Goal: Task Accomplishment & Management: Use online tool/utility

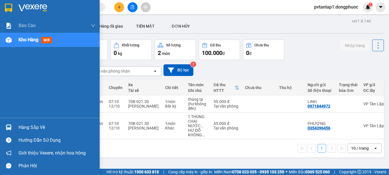
click at [18, 126] on div "Hàng sắp về" at bounding box center [50, 127] width 100 height 13
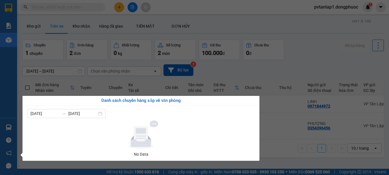
click at [223, 70] on section "Kết quả tìm kiếm ( 0 ) Bộ lọc Ngày tạo đơn gần nhất No Data pvtanlap1.dongphuoc…" at bounding box center [194, 87] width 389 height 175
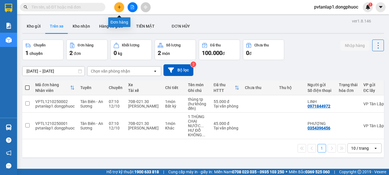
click at [120, 7] on icon "plus" at bounding box center [119, 7] width 4 height 4
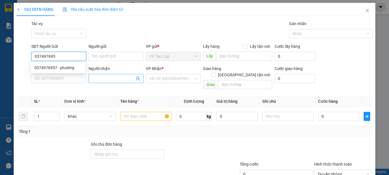
type input "0374976957"
click at [70, 66] on div "0374976957 - phương" at bounding box center [58, 68] width 48 height 6
type input "phương"
type input "0969260120"
type input "nhung"
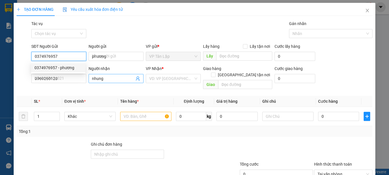
type input "30.000"
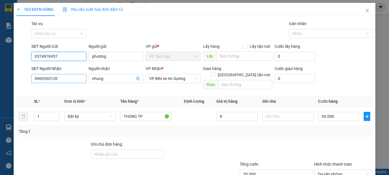
type input "0374976957"
click at [63, 77] on input "0969260120" at bounding box center [58, 78] width 55 height 9
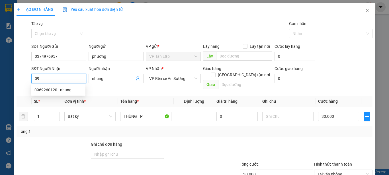
type input "0"
type input "0358185577"
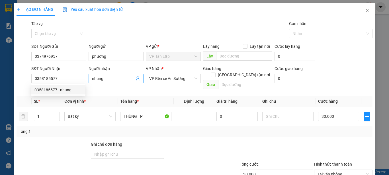
click at [112, 76] on input "nhung" at bounding box center [113, 78] width 42 height 6
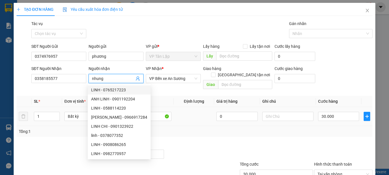
click at [210, 112] on td at bounding box center [194, 116] width 40 height 19
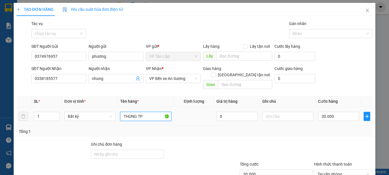
click at [153, 112] on input "THÙNG TP" at bounding box center [145, 116] width 51 height 9
click at [291, 112] on input "text" at bounding box center [287, 116] width 51 height 9
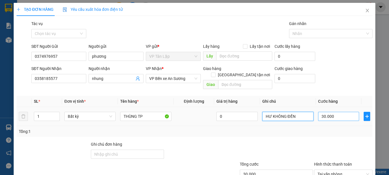
type input "HƯ KHÔNG ĐỀN"
click at [332, 112] on input "30.000" at bounding box center [338, 116] width 41 height 9
type input "4"
type input "45"
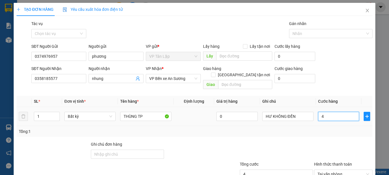
type input "45"
type input "450"
type input "4.500"
type input "45.000"
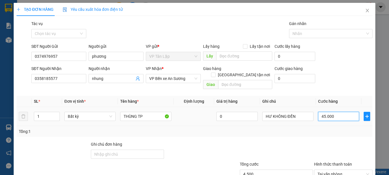
type input "45.000"
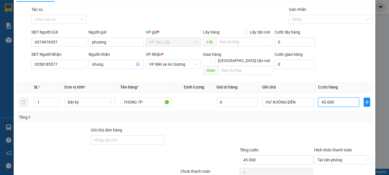
scroll to position [36, 0]
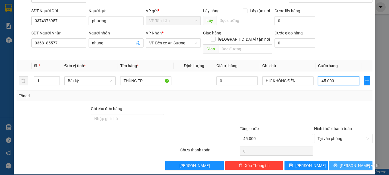
type input "45.000"
click at [355, 162] on span "[PERSON_NAME] và In" at bounding box center [359, 165] width 40 height 6
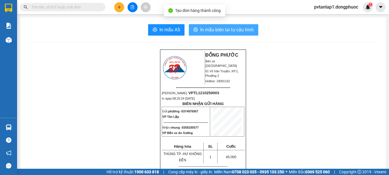
click at [242, 27] on span "In mẫu biên lai tự cấu hình" at bounding box center [226, 29] width 53 height 7
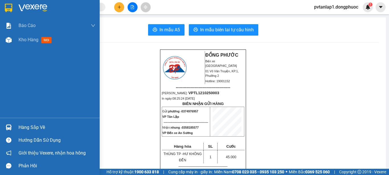
click at [4, 5] on div at bounding box center [9, 8] width 10 height 10
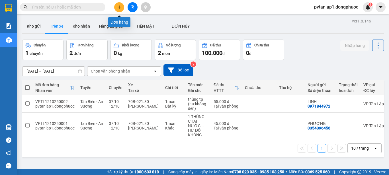
click at [119, 6] on icon "plus" at bounding box center [119, 6] width 0 height 3
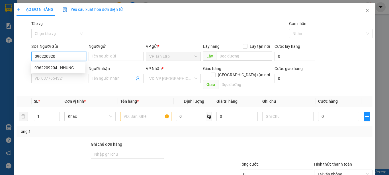
type input "0962209204"
click at [72, 69] on div "0962209204 - NHUNG" at bounding box center [58, 68] width 48 height 6
type input "NHUNG"
type input "0968150157"
type input "GẤM"
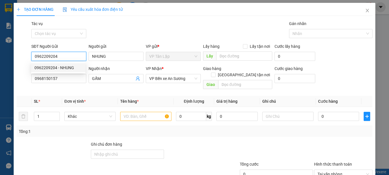
type input "30.000"
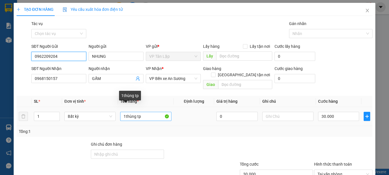
type input "0962209204"
click at [124, 112] on input "1thùng tp" at bounding box center [145, 116] width 51 height 9
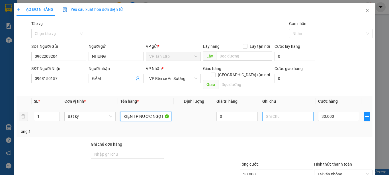
type input "KIỆN TP NƯỚC NGỌT"
click at [282, 112] on input "text" at bounding box center [287, 116] width 51 height 9
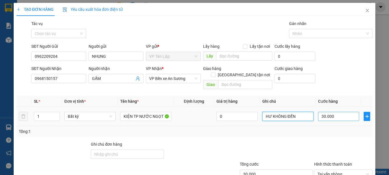
type input "HƯ KHÔNG ĐỀN"
click at [332, 112] on input "30.000" at bounding box center [338, 116] width 41 height 9
type input "5"
type input "55"
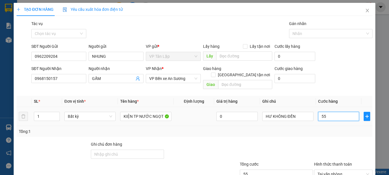
type input "550"
type input "5.500"
type input "55.000"
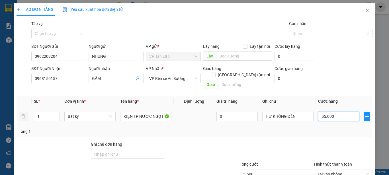
type input "55.000"
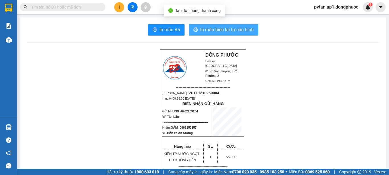
click at [244, 28] on span "In mẫu biên lai tự cấu hình" at bounding box center [226, 29] width 53 height 7
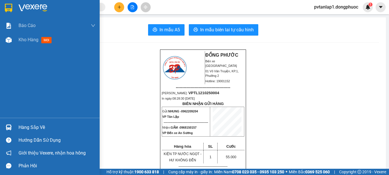
click at [8, 7] on img at bounding box center [8, 8] width 7 height 9
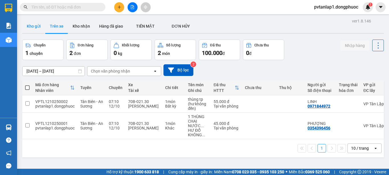
click at [38, 30] on button "Kho gửi" at bounding box center [33, 26] width 23 height 14
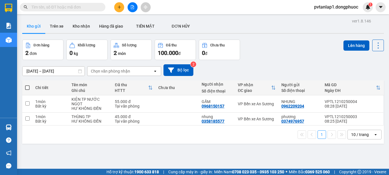
click at [26, 89] on span at bounding box center [27, 87] width 5 height 5
click at [27, 85] on input "checkbox" at bounding box center [27, 85] width 0 height 0
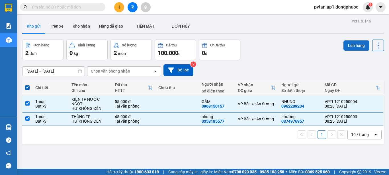
click at [344, 46] on button "Lên hàng" at bounding box center [356, 45] width 26 height 10
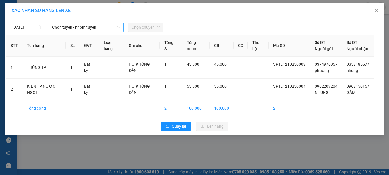
click at [100, 27] on span "Chọn tuyến - nhóm tuyến" at bounding box center [86, 27] width 68 height 9
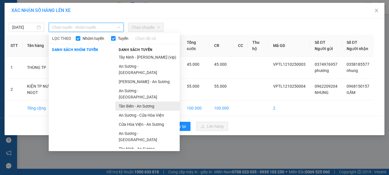
click at [143, 102] on li "Tân Biên - An Sương" at bounding box center [147, 106] width 64 height 9
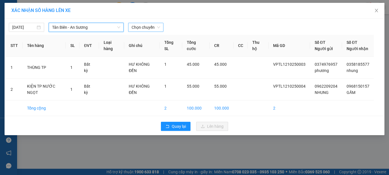
click at [152, 26] on span "Chọn chuyến" at bounding box center [145, 27] width 28 height 9
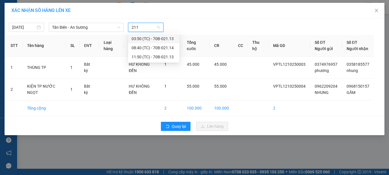
type input "2114"
click at [166, 36] on div "08:40 (TC) - 70B-021.14" at bounding box center [153, 39] width 44 height 6
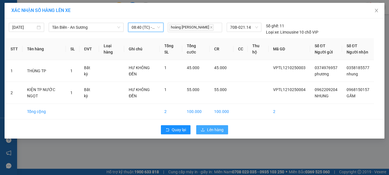
click at [219, 133] on span "Lên hàng" at bounding box center [215, 130] width 16 height 6
